Goal: Task Accomplishment & Management: Manage account settings

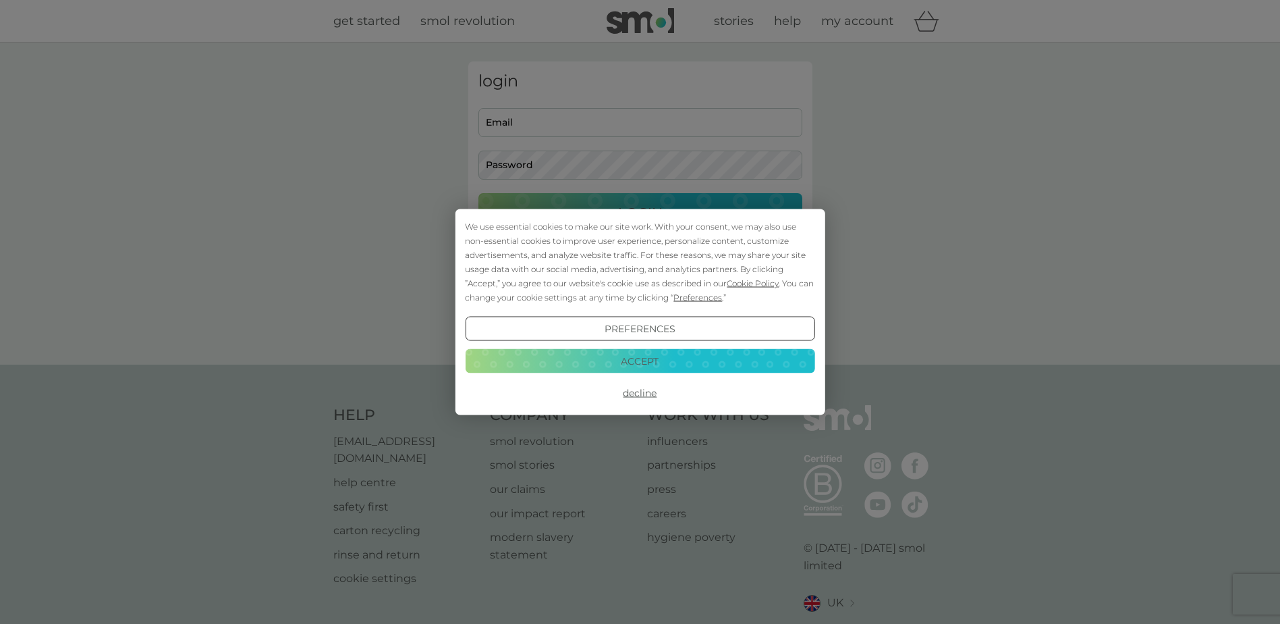
type input "[EMAIL_ADDRESS][DOMAIN_NAME]"
click at [665, 362] on button "Accept" at bounding box center [640, 360] width 350 height 24
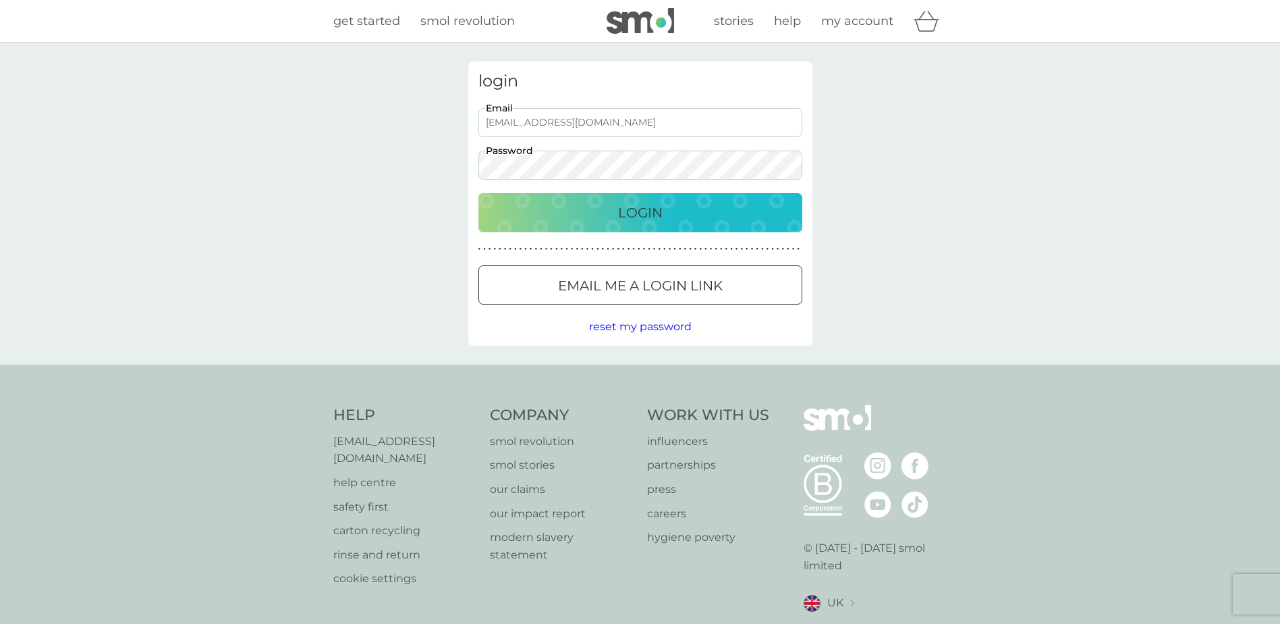
click at [656, 221] on p "Login" at bounding box center [640, 213] width 45 height 22
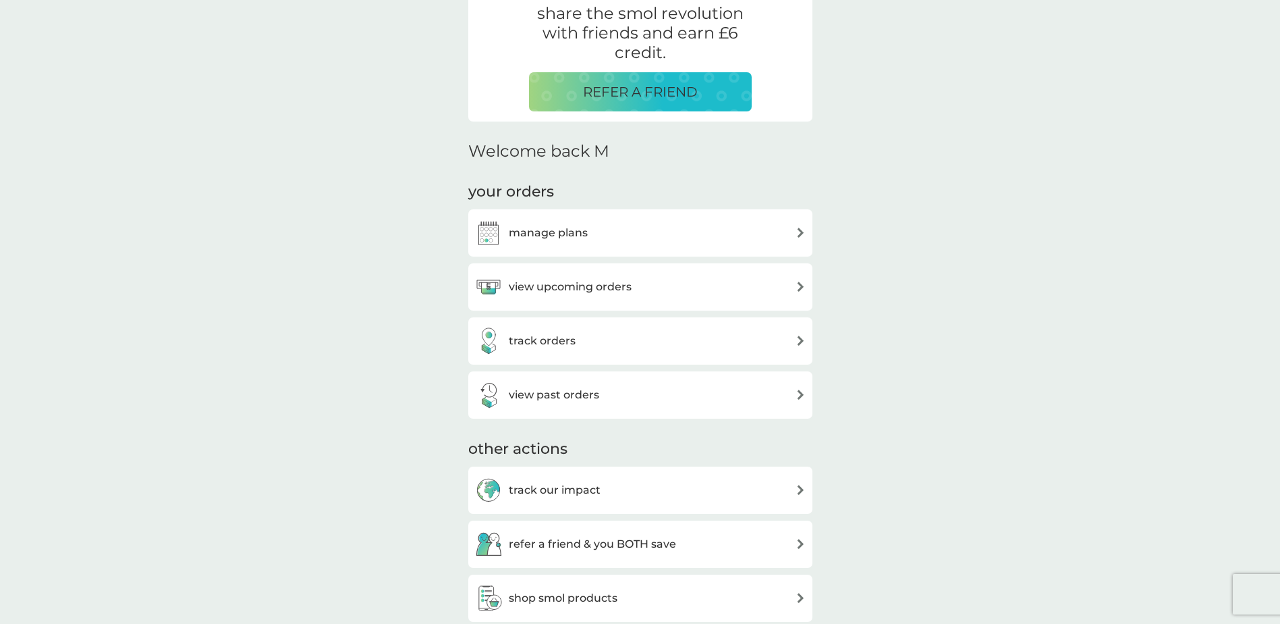
scroll to position [405, 0]
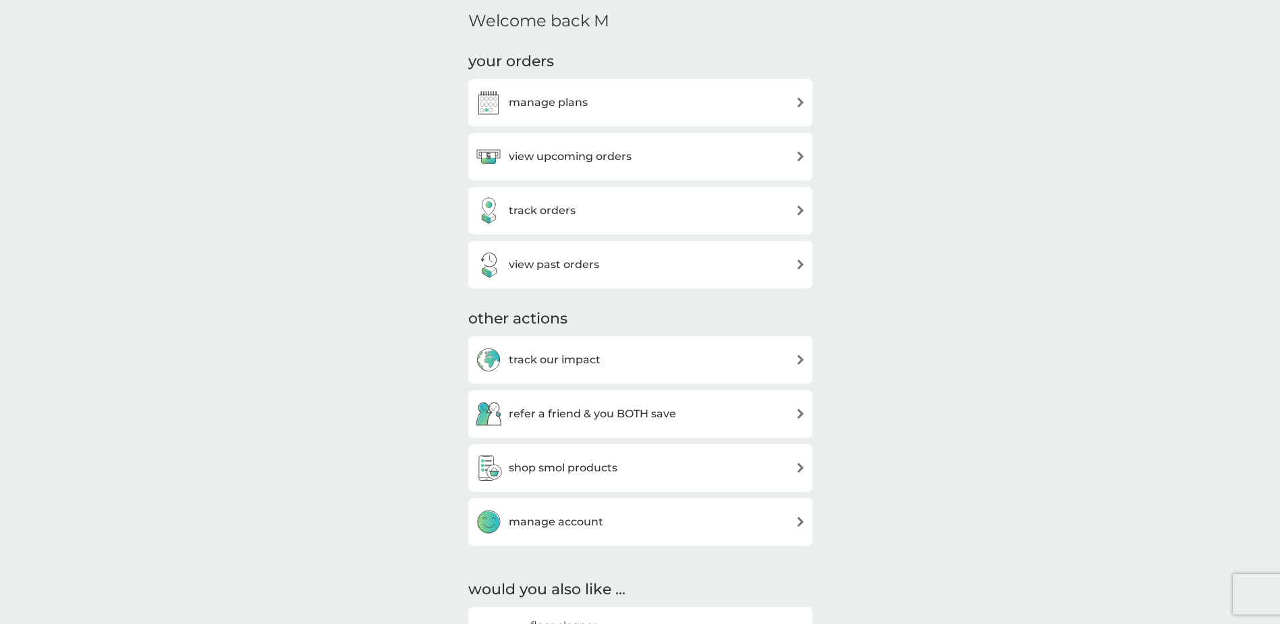
click at [771, 146] on div "view upcoming orders" at bounding box center [640, 156] width 331 height 27
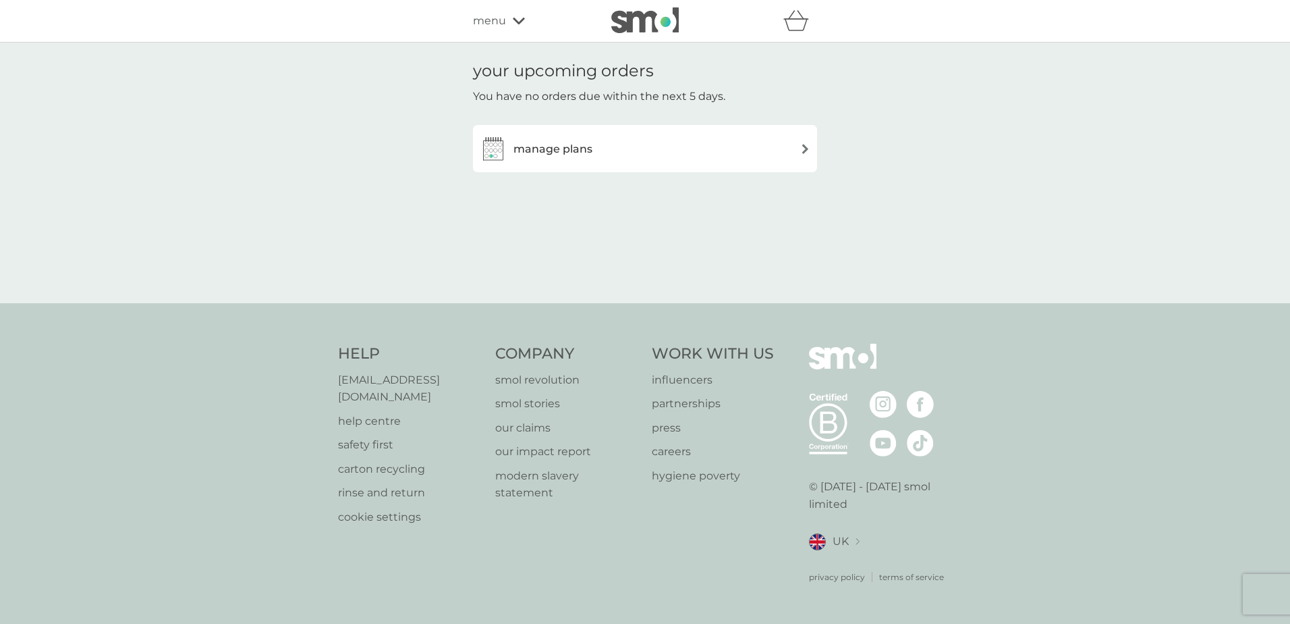
click at [771, 146] on div "manage plans" at bounding box center [645, 148] width 331 height 27
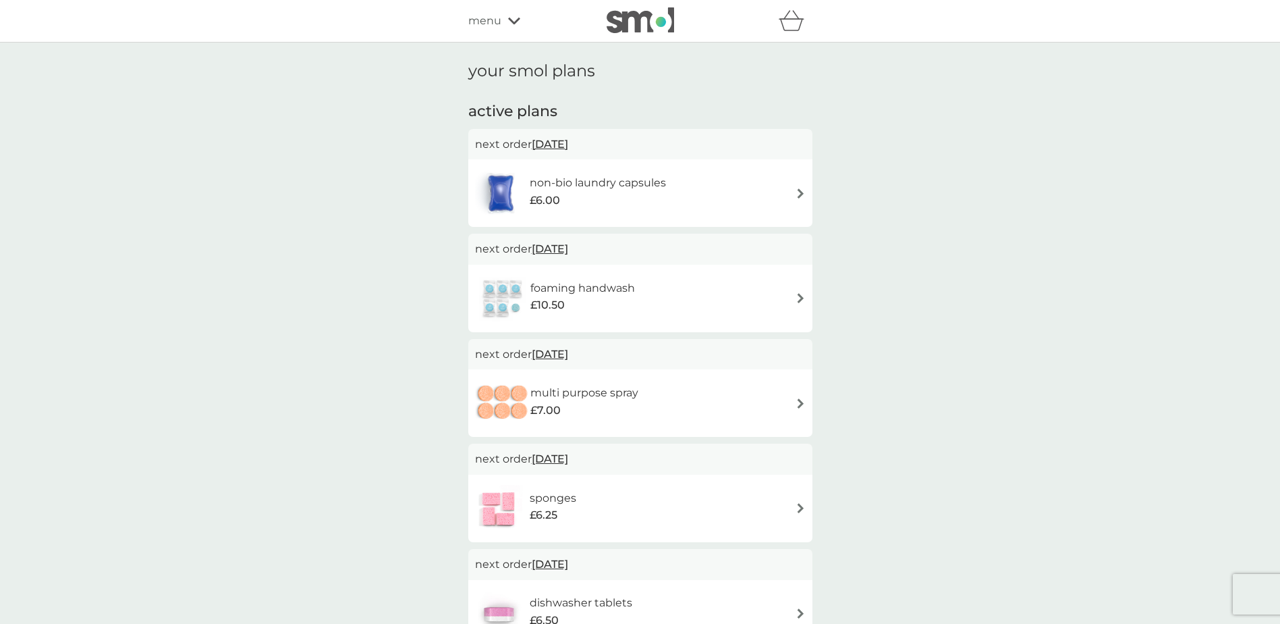
scroll to position [67, 0]
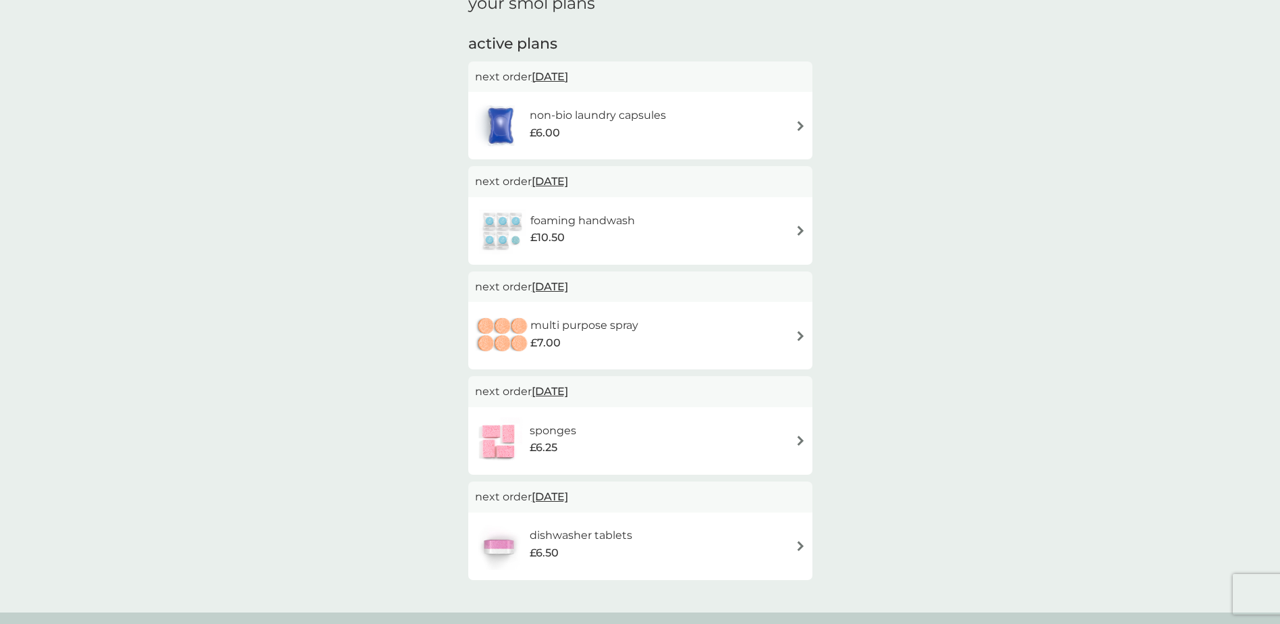
click at [797, 125] on img at bounding box center [801, 126] width 10 height 10
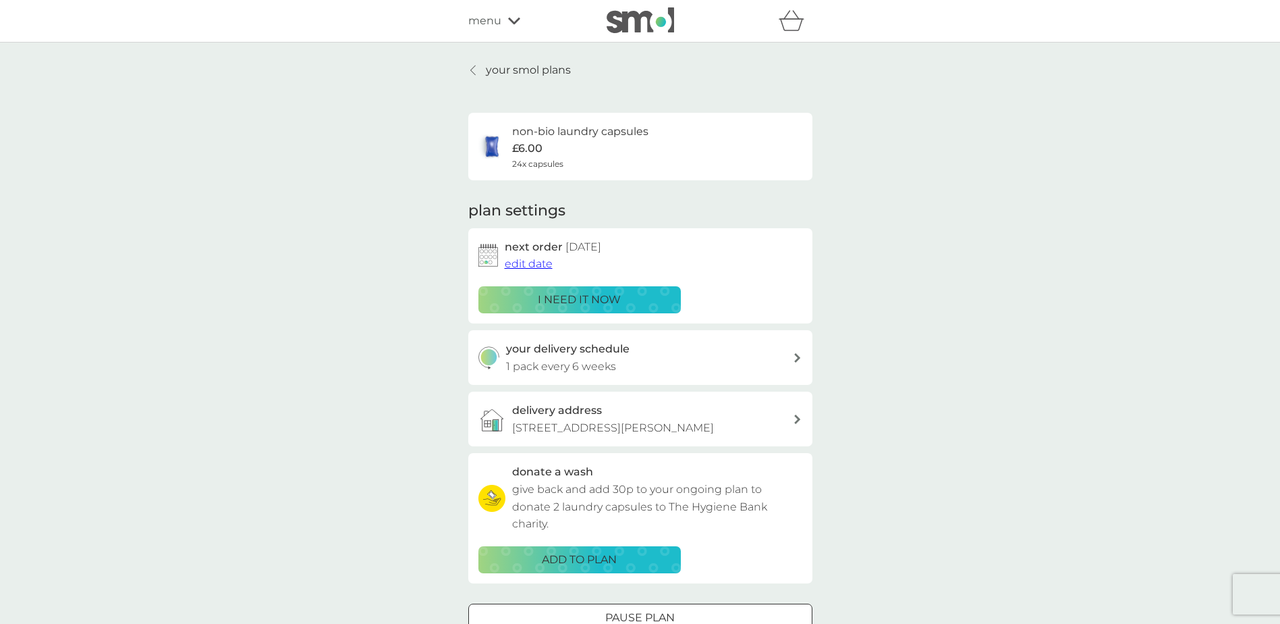
scroll to position [67, 0]
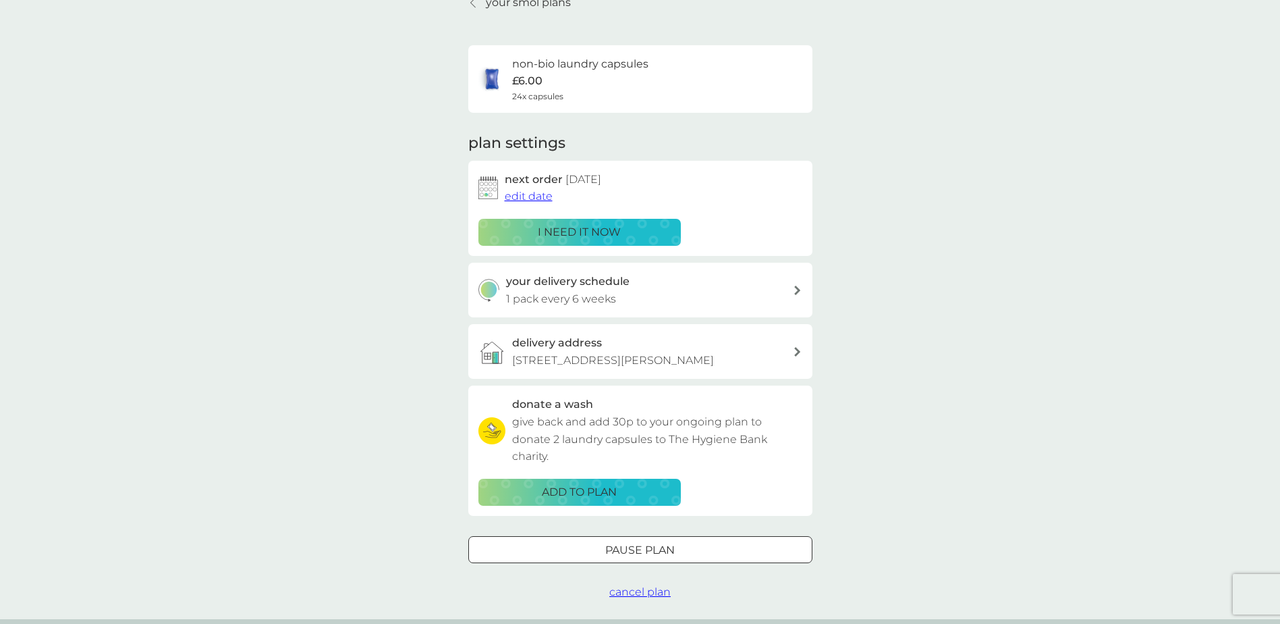
click at [661, 285] on div "your delivery schedule 1 pack every 6 weeks" at bounding box center [649, 290] width 287 height 34
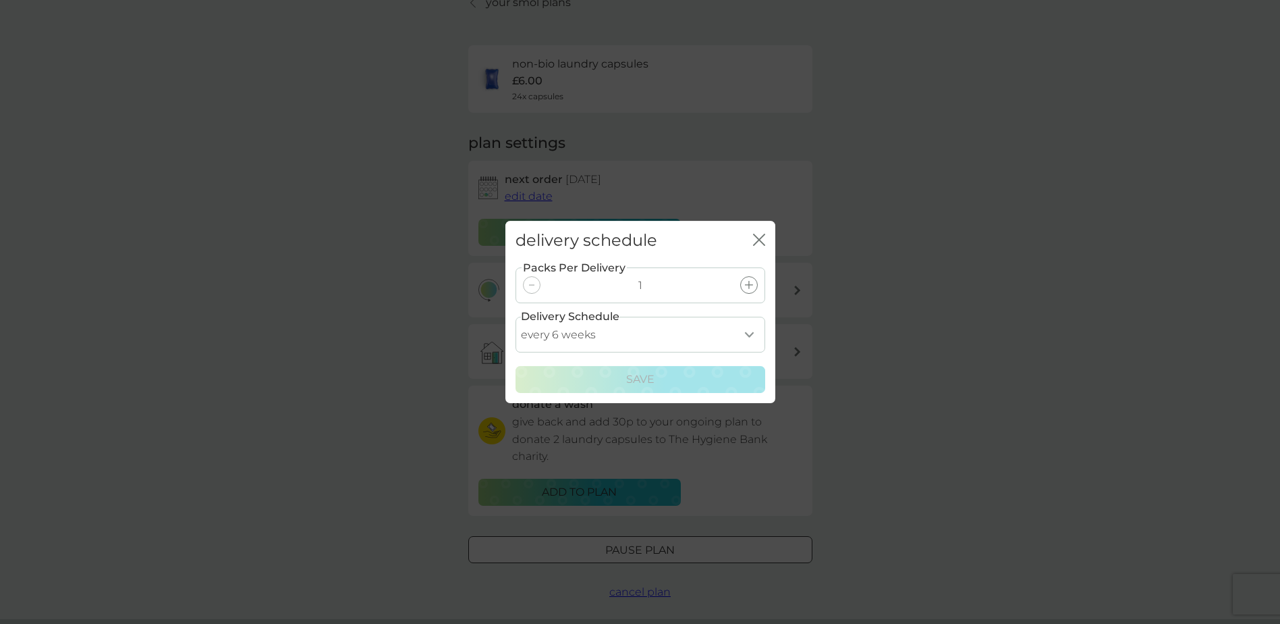
click at [746, 328] on select "every 1 week every 2 weeks every 3 weeks every 4 weeks every 5 weeks every 6 we…" at bounding box center [641, 335] width 250 height 36
select select "70"
click at [516, 317] on select "every 1 week every 2 weeks every 3 weeks every 4 weeks every 5 weeks every 6 we…" at bounding box center [641, 335] width 250 height 36
click at [651, 374] on p "Save" at bounding box center [640, 380] width 28 height 18
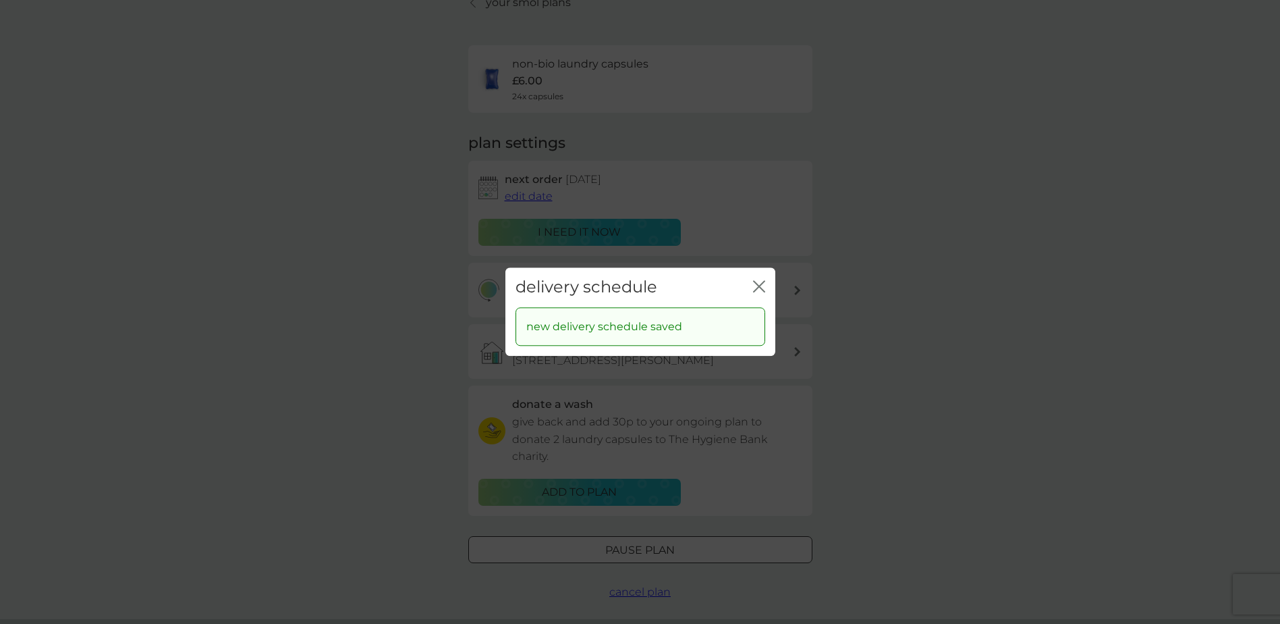
click at [757, 286] on icon "close" at bounding box center [759, 286] width 12 height 12
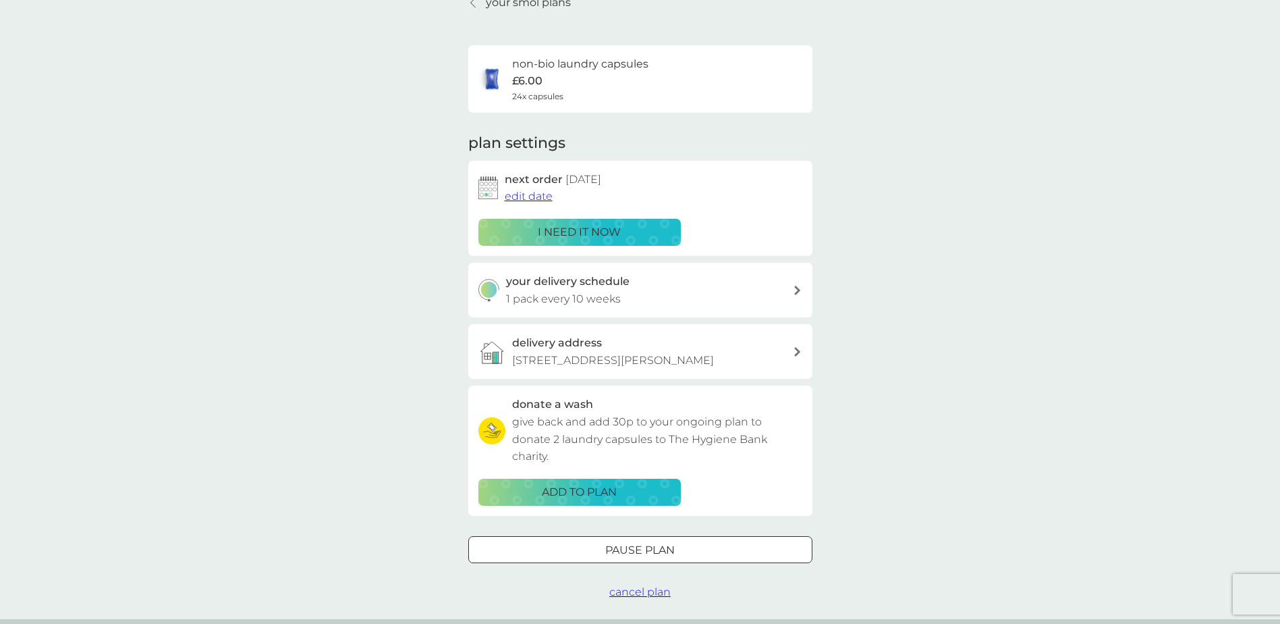
click at [651, 234] on div "i need it now" at bounding box center [579, 232] width 185 height 18
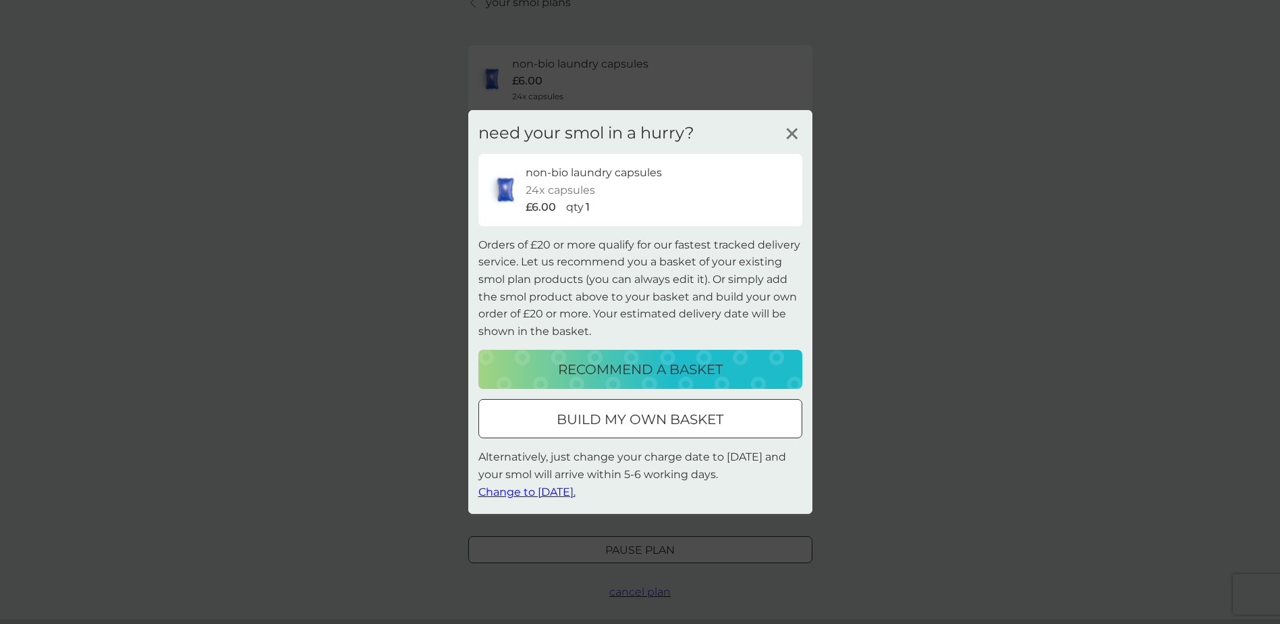
click at [789, 140] on icon at bounding box center [792, 134] width 20 height 20
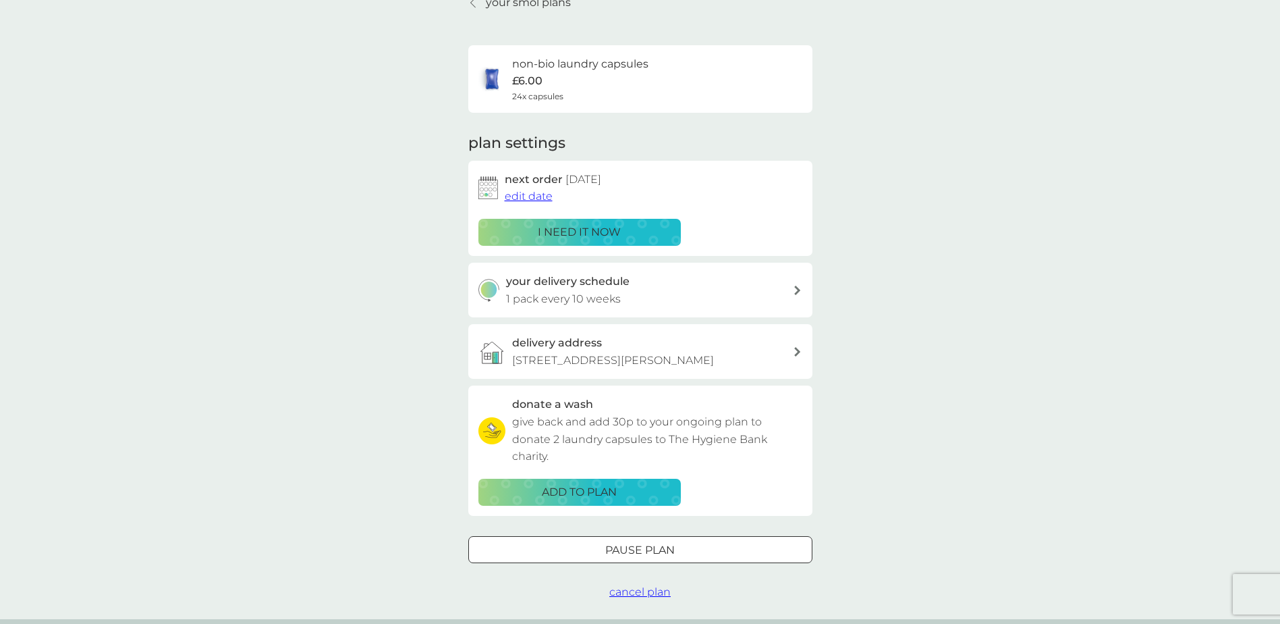
click at [526, 195] on span "edit date" at bounding box center [529, 196] width 48 height 13
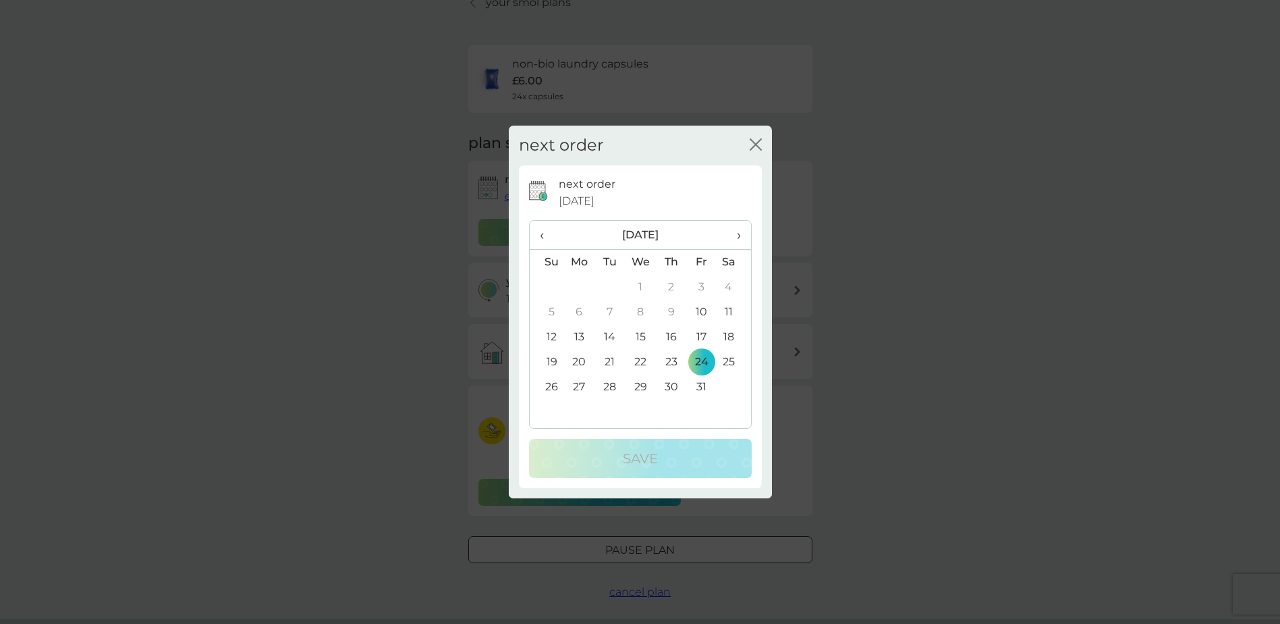
click at [740, 236] on span "›" at bounding box center [733, 235] width 13 height 28
click at [607, 314] on td "4" at bounding box center [610, 312] width 30 height 25
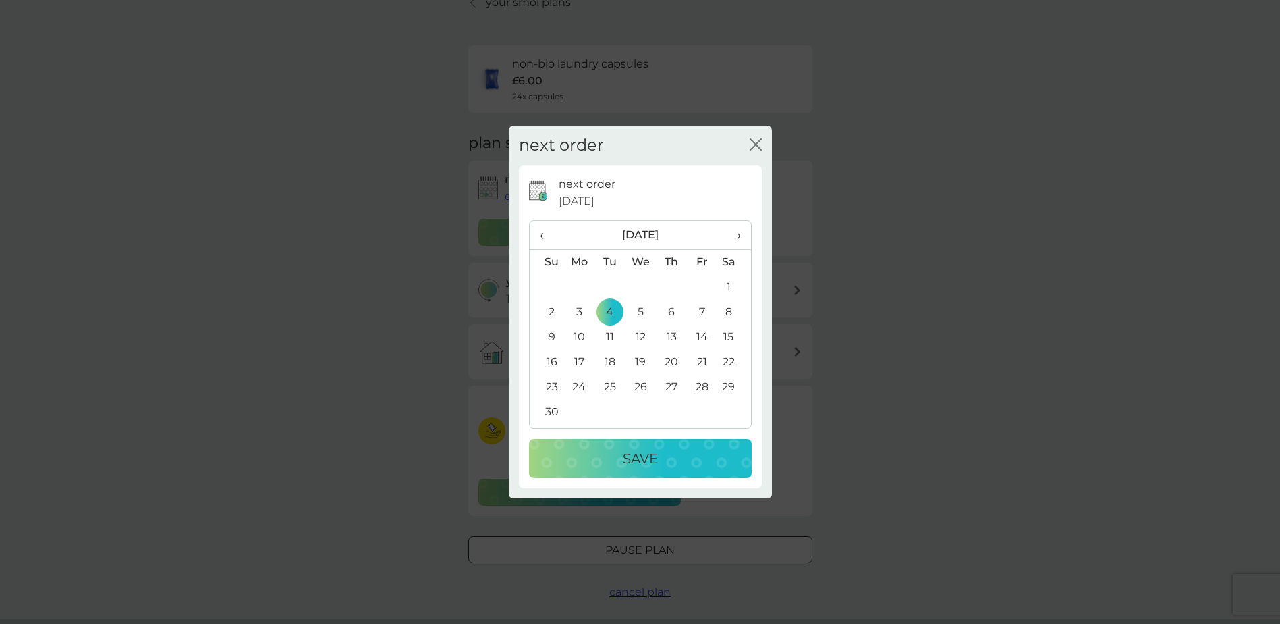
click at [633, 453] on p "Save" at bounding box center [640, 458] width 35 height 22
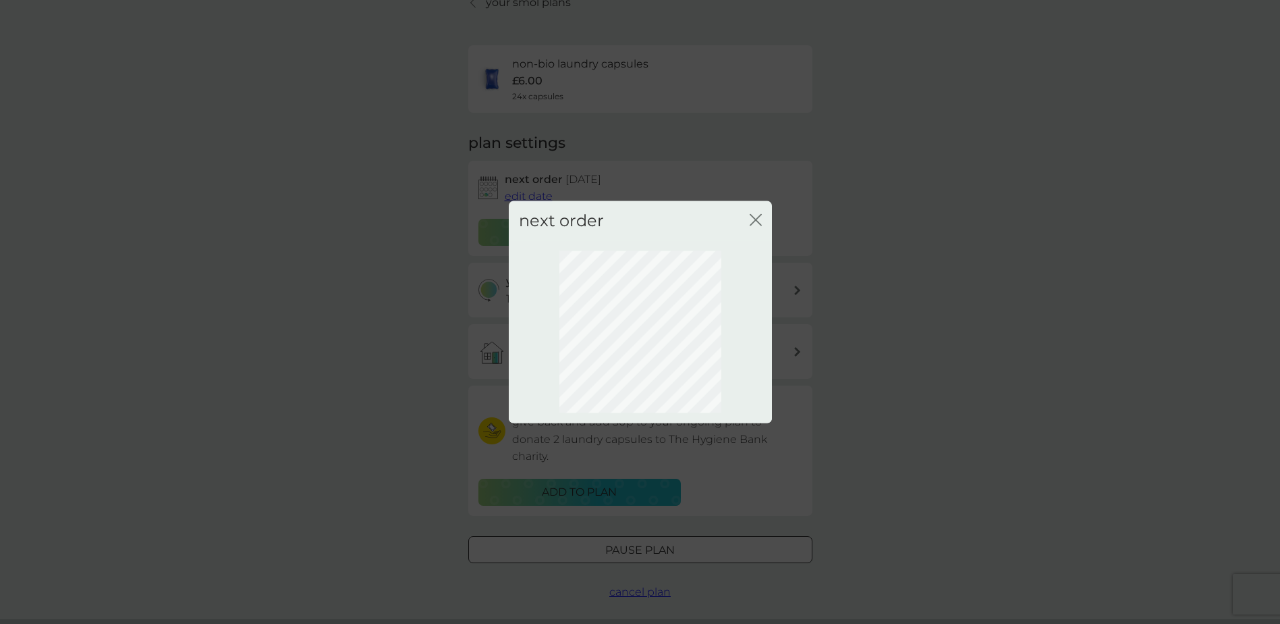
scroll to position [0, 0]
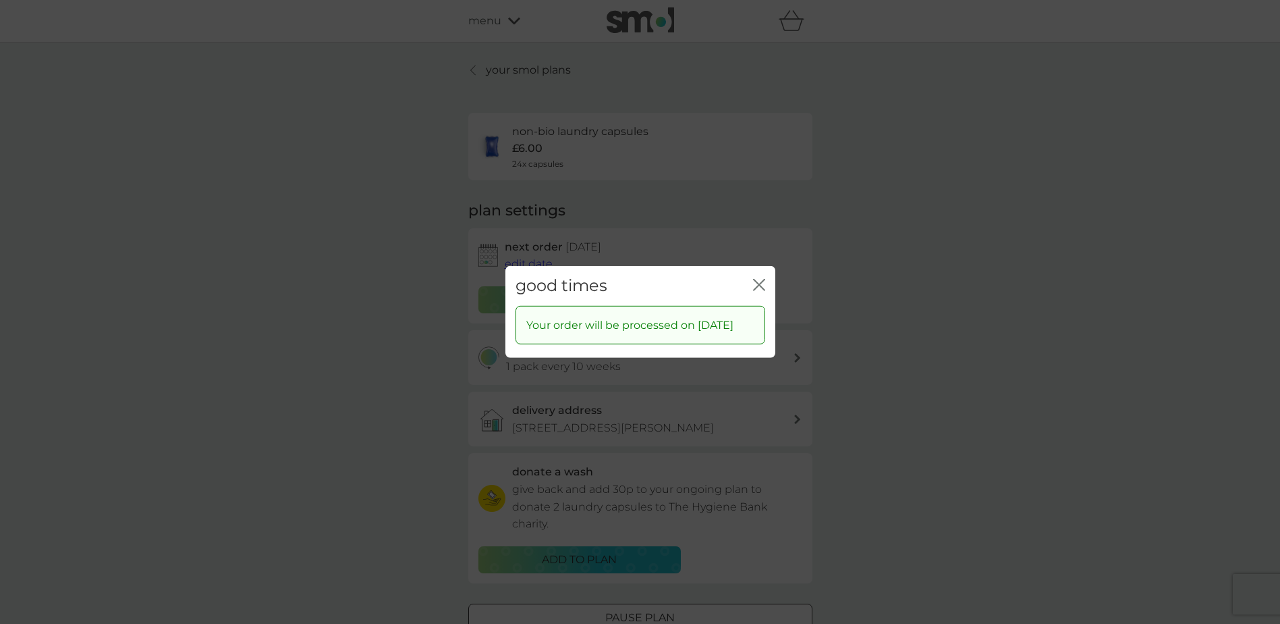
click at [763, 279] on icon "close" at bounding box center [759, 285] width 12 height 12
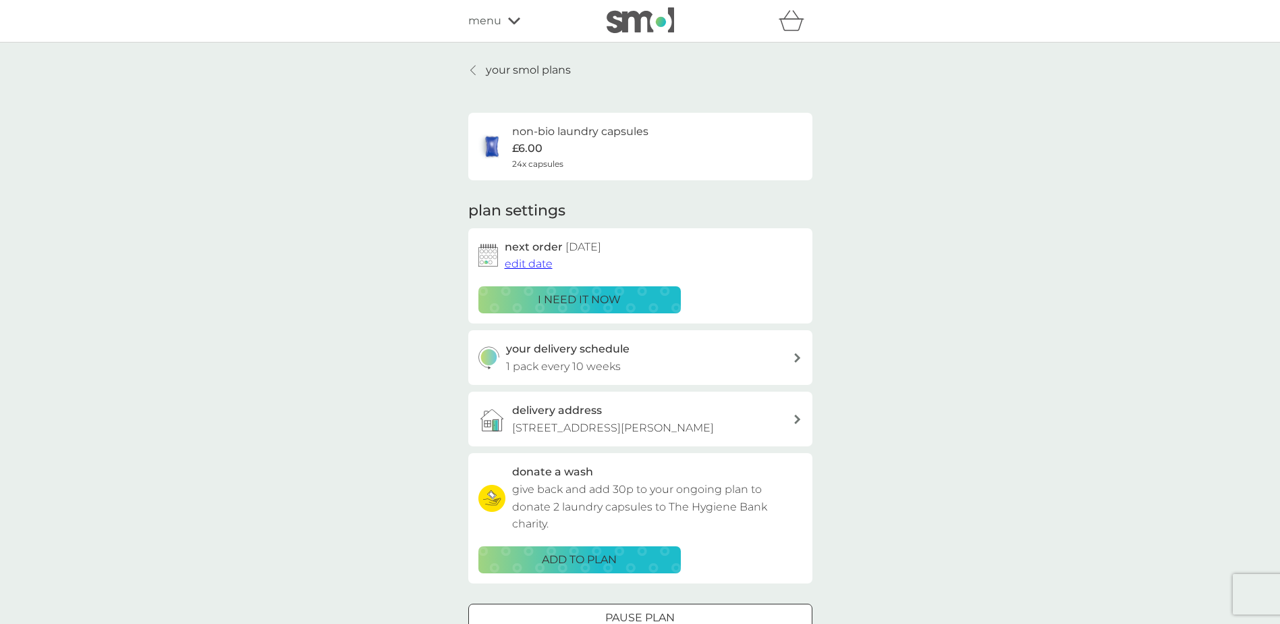
click at [518, 70] on p "your smol plans" at bounding box center [528, 70] width 85 height 18
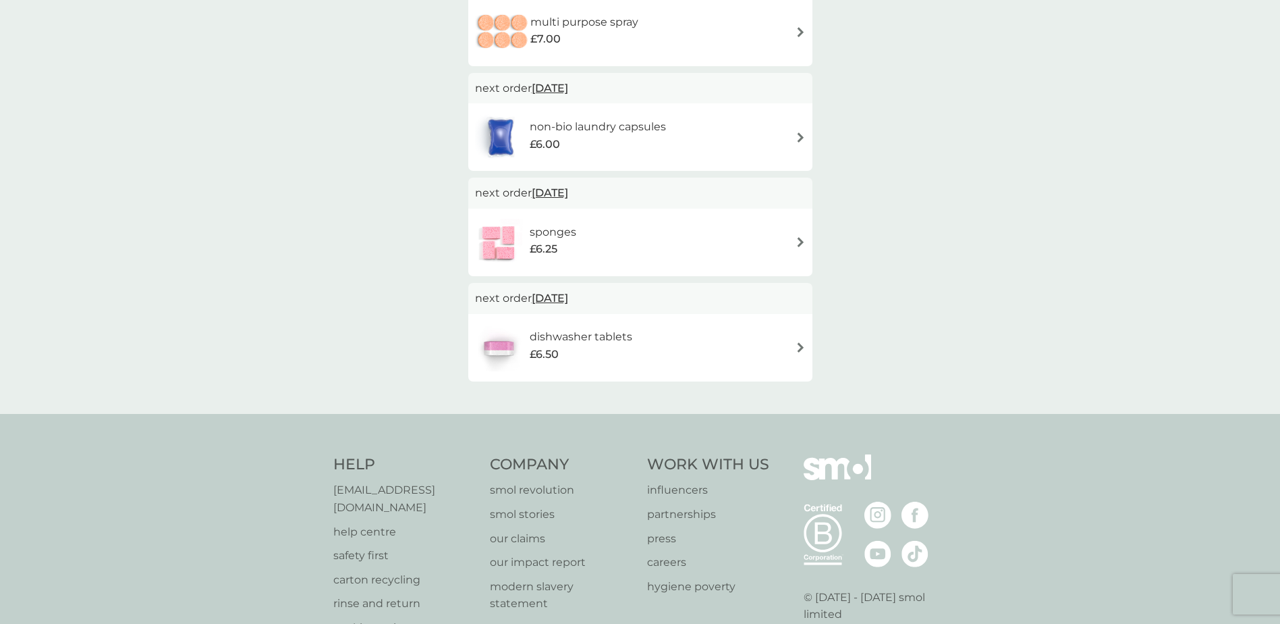
scroll to position [270, 0]
click at [692, 327] on div "dishwasher tablets £6.50" at bounding box center [640, 343] width 331 height 47
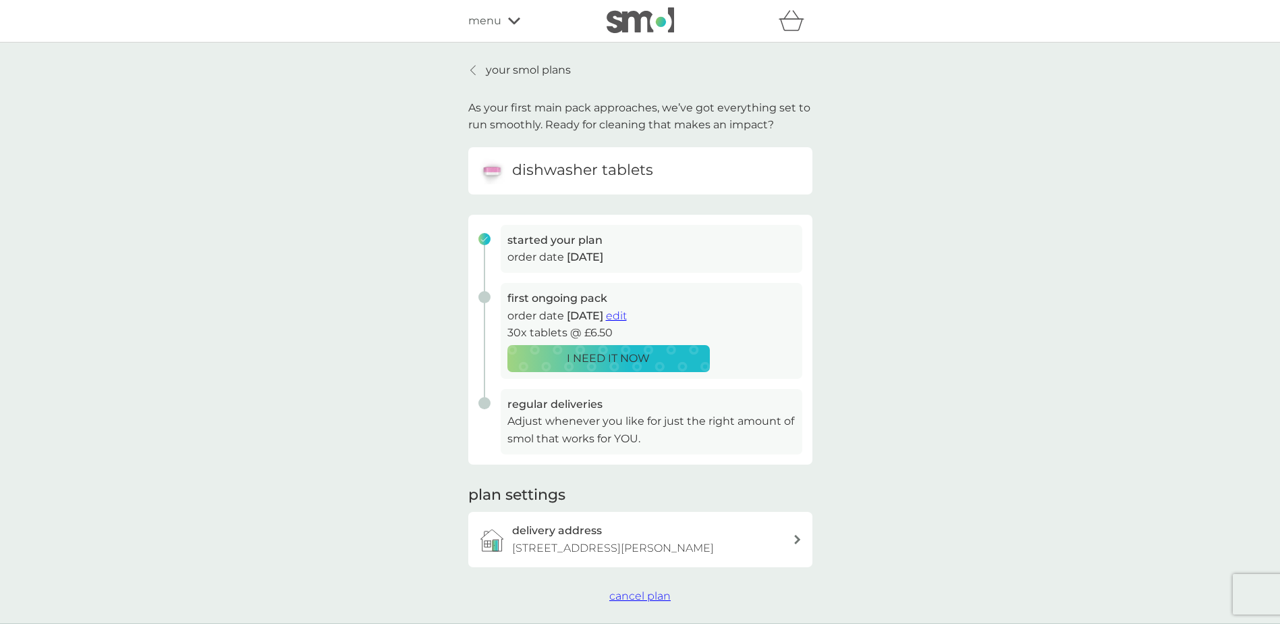
click at [632, 593] on span "cancel plan" at bounding box center [639, 595] width 61 height 13
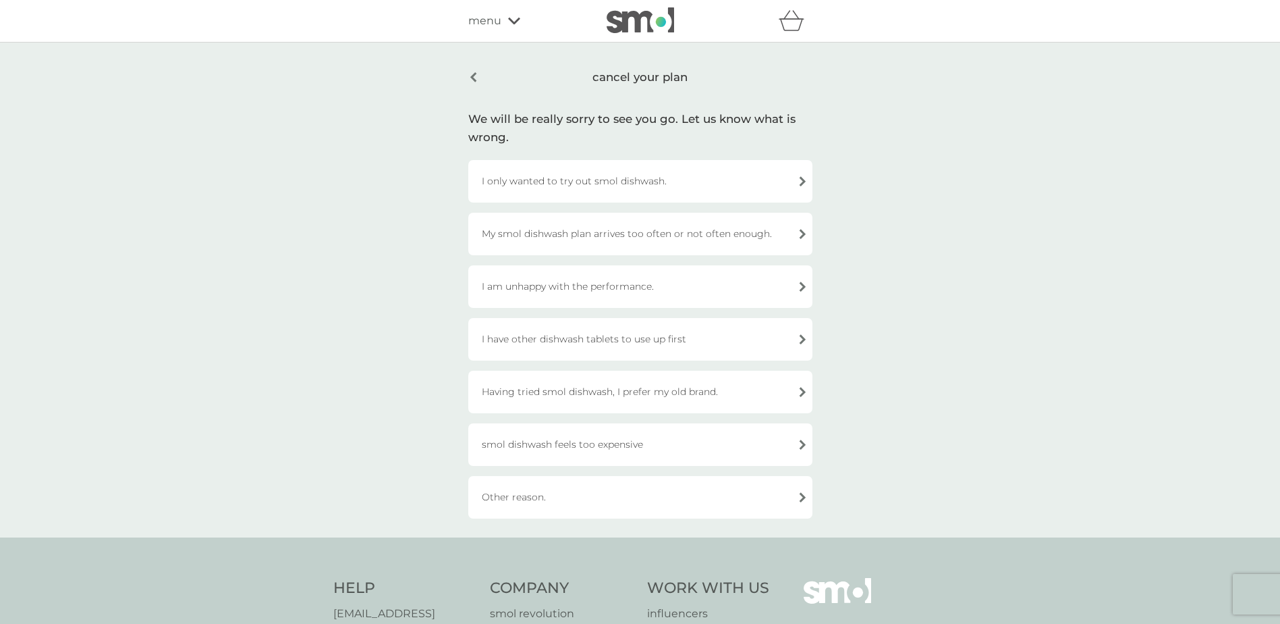
click at [645, 510] on div "Other reason." at bounding box center [640, 497] width 344 height 43
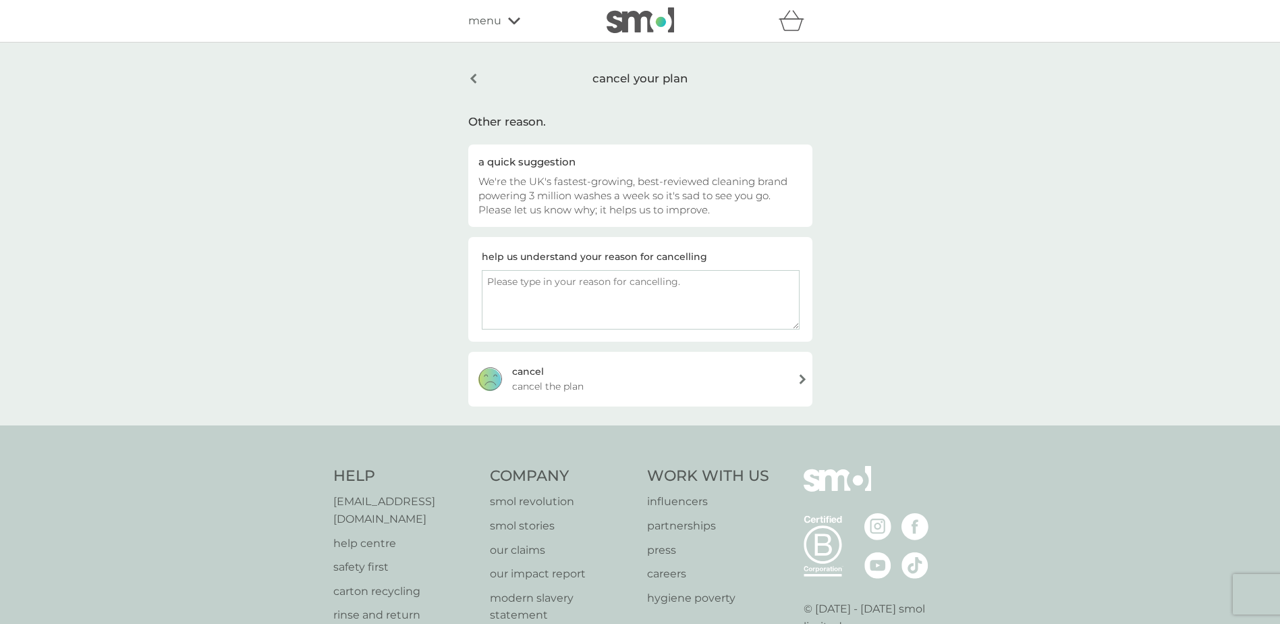
click at [609, 304] on textarea at bounding box center [641, 299] width 318 height 59
click at [505, 306] on textarea "I got the tester box as part of the into deal but I dont have a dishwasher, so …" at bounding box center [641, 299] width 318 height 59
click at [661, 282] on textarea "I got the tester box as part of the into deal but I dont have a dishwasher, so …" at bounding box center [641, 299] width 318 height 59
click at [773, 318] on textarea "I got the tester box as part of the intro deal but I dont have a dishwasher, so…" at bounding box center [641, 299] width 318 height 59
type textarea "I got the tester box as part of the intro deal but I dont have a dishwasher, so…"
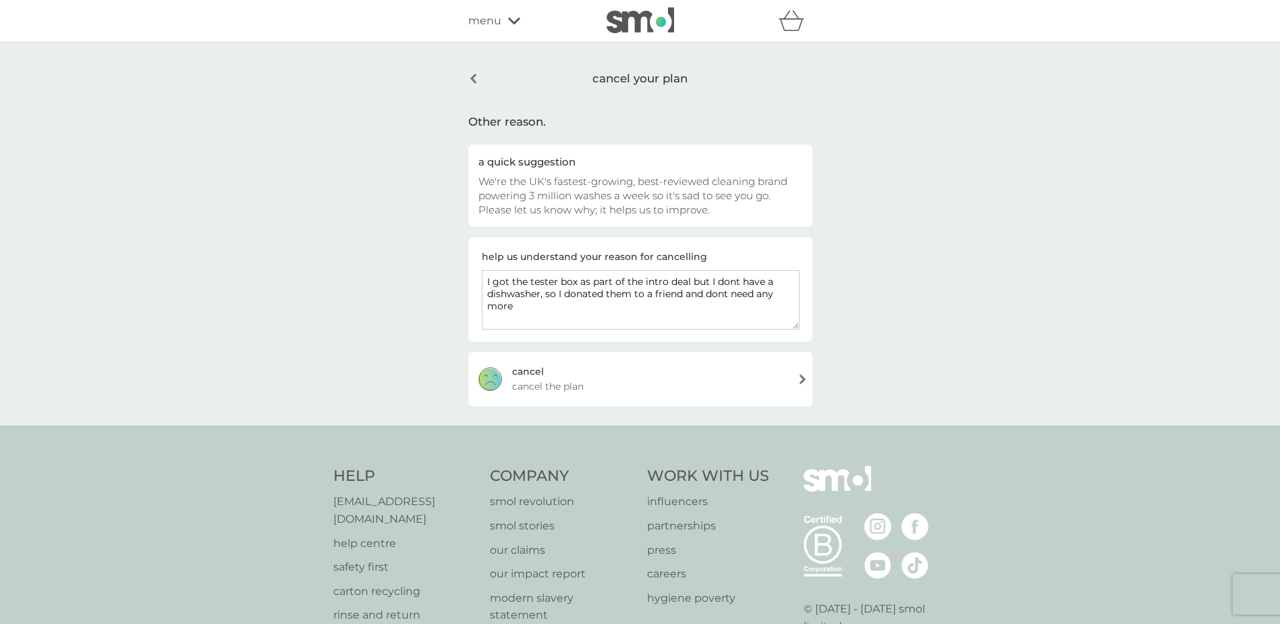
click at [768, 385] on div "cancel cancel the plan" at bounding box center [640, 379] width 344 height 54
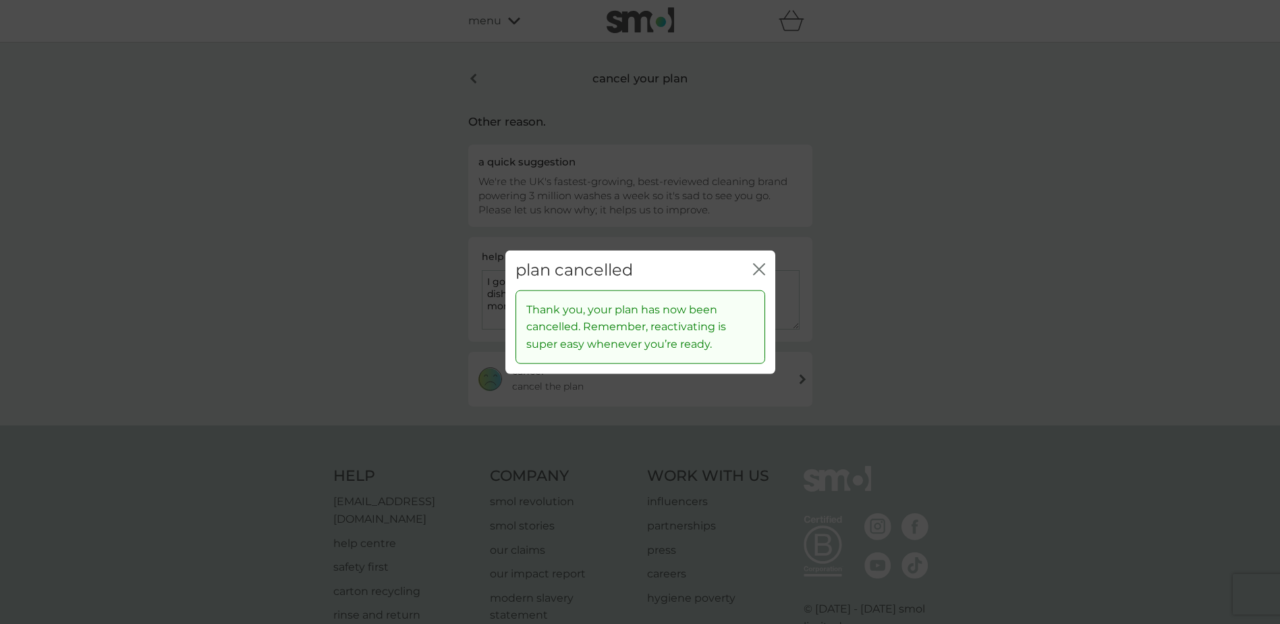
click at [753, 270] on icon "close" at bounding box center [759, 269] width 12 height 12
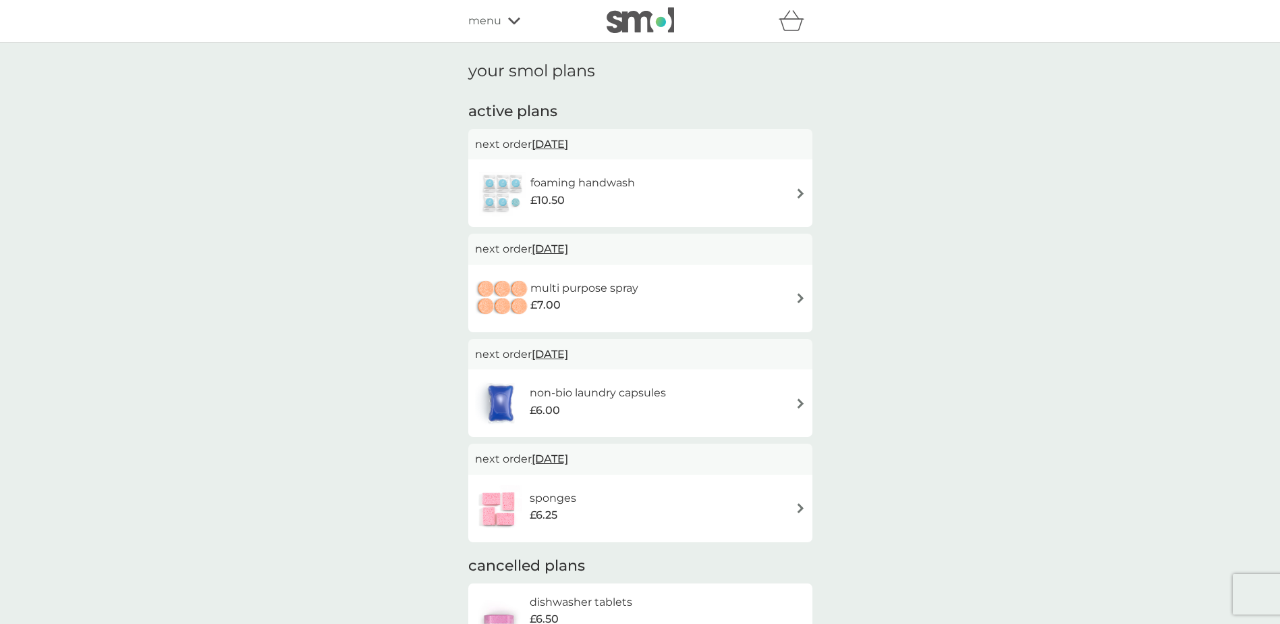
click at [511, 19] on icon at bounding box center [514, 21] width 12 height 8
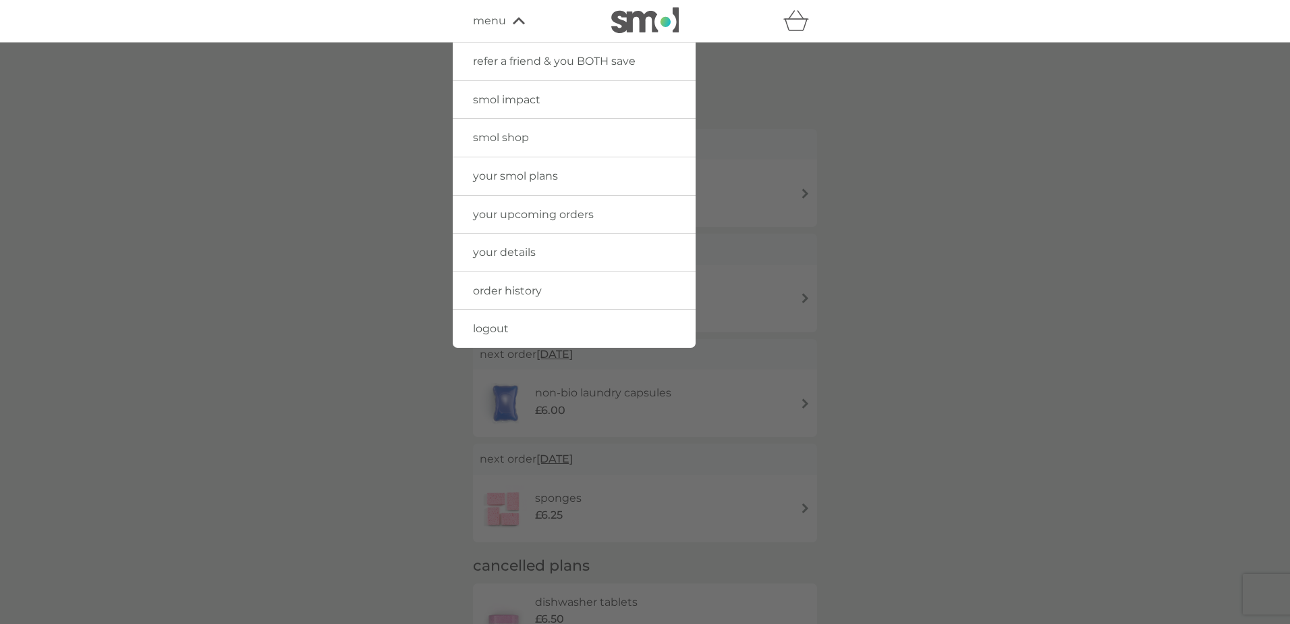
click at [540, 134] on link "smol shop" at bounding box center [574, 138] width 243 height 38
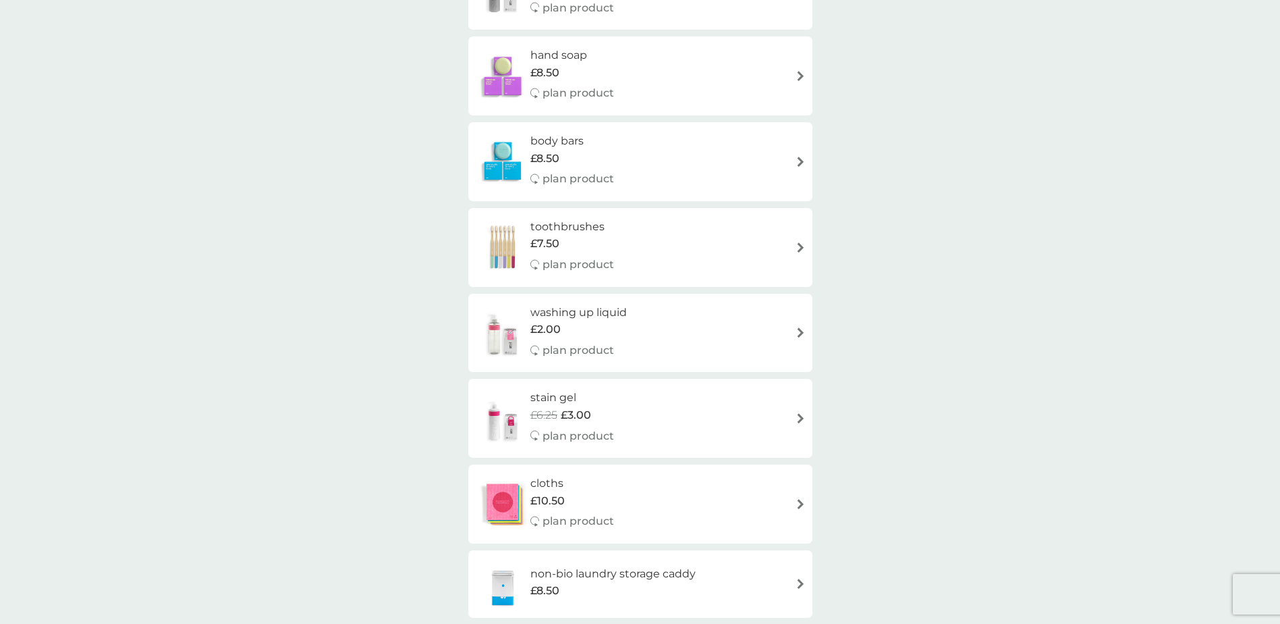
scroll to position [945, 0]
click at [733, 312] on div "washing up liquid £2.00 plan product" at bounding box center [640, 332] width 331 height 59
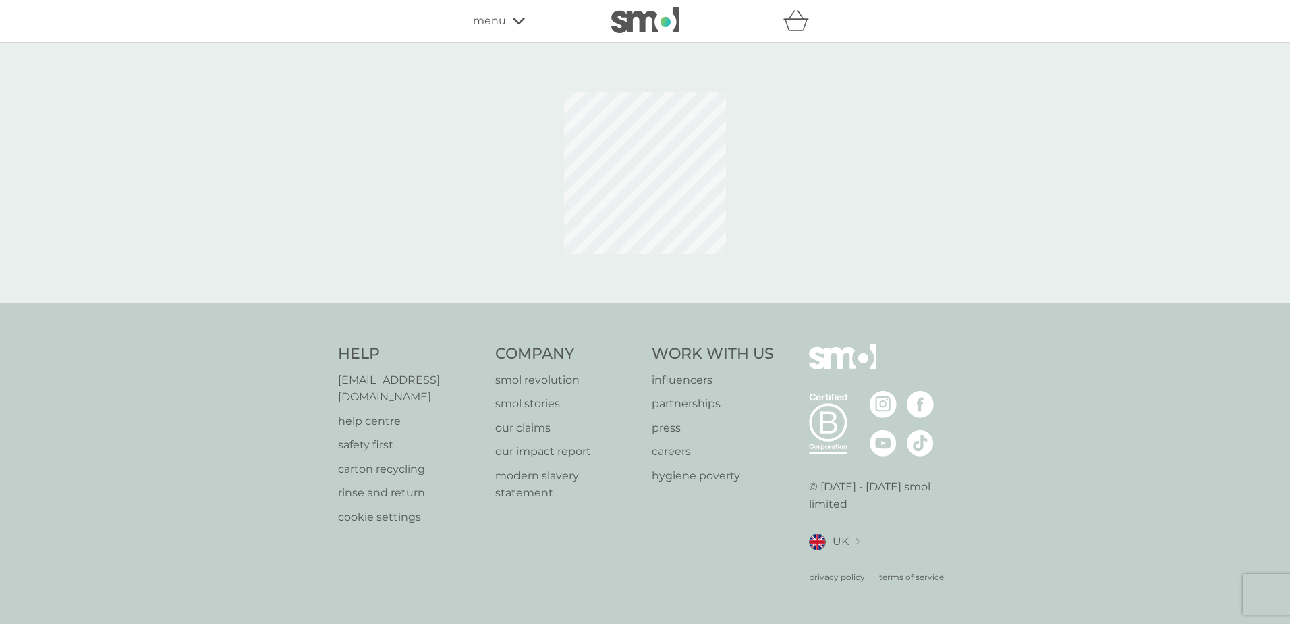
select select "112"
